Goal: Ask a question

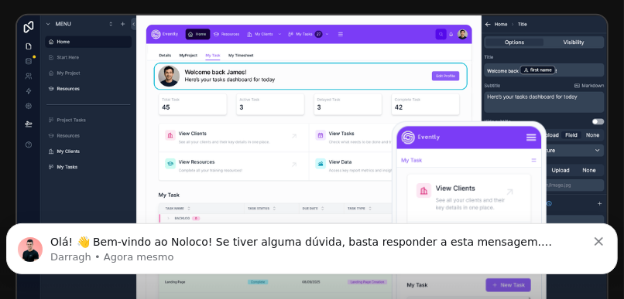
scroll to position [555, 0]
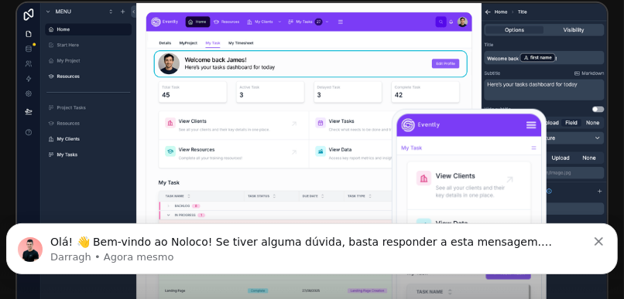
click at [190, 197] on img at bounding box center [311, 178] width 593 height 353
click at [188, 197] on img at bounding box center [311, 178] width 593 height 353
click at [79, 241] on font "Olá! 👋 Bem-vindo ao Noloco! Se tiver alguma dúvida, basta responder a esta mens…" at bounding box center [300, 249] width 501 height 28
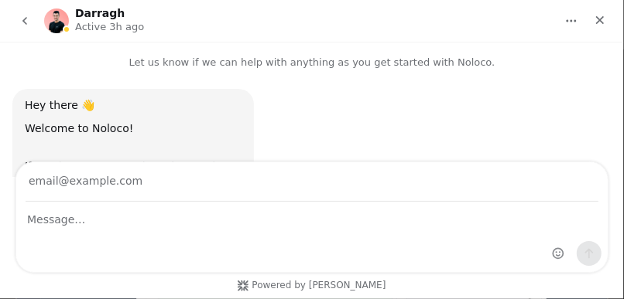
scroll to position [91, 0]
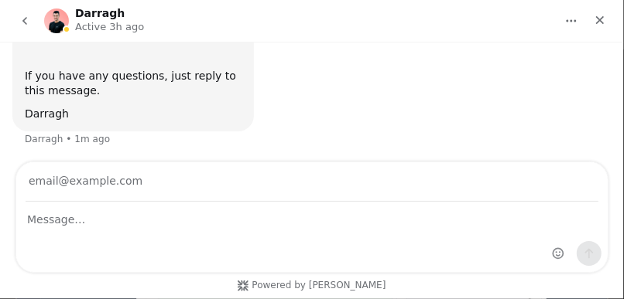
click at [138, 185] on input "Your email" at bounding box center [312, 182] width 573 height 39
type input "P"
type input "persazul 127"
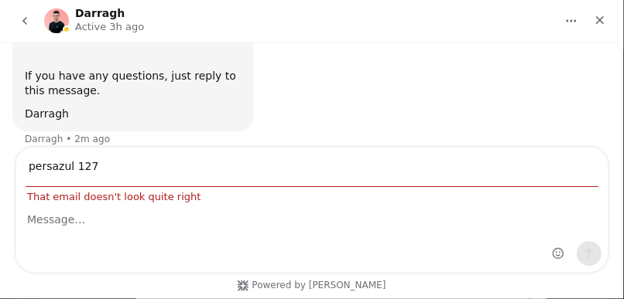
scroll to position [105, 0]
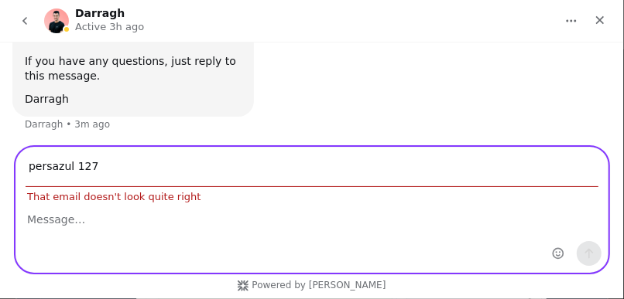
drag, startPoint x: 138, startPoint y: 185, endPoint x: 96, endPoint y: 168, distance: 45.1
click at [98, 168] on input "persazul 127" at bounding box center [312, 167] width 573 height 39
drag, startPoint x: 87, startPoint y: 167, endPoint x: 13, endPoint y: 161, distance: 74.5
click at [13, 161] on div "persazul 127 That email doesn't look quite right" at bounding box center [312, 210] width 624 height 126
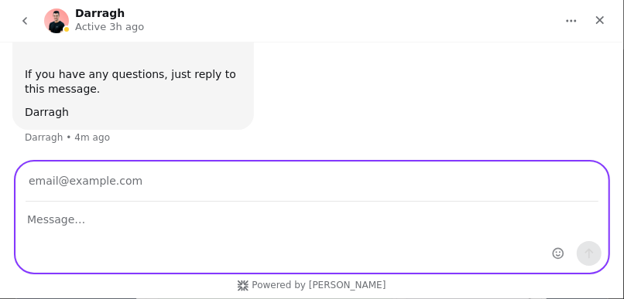
click at [84, 225] on textarea "Message…" at bounding box center [311, 216] width 591 height 26
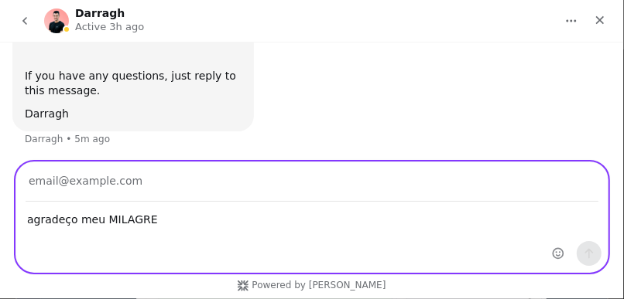
type textarea "agradeço meu MILAGRE"
